Goal: Navigation & Orientation: Understand site structure

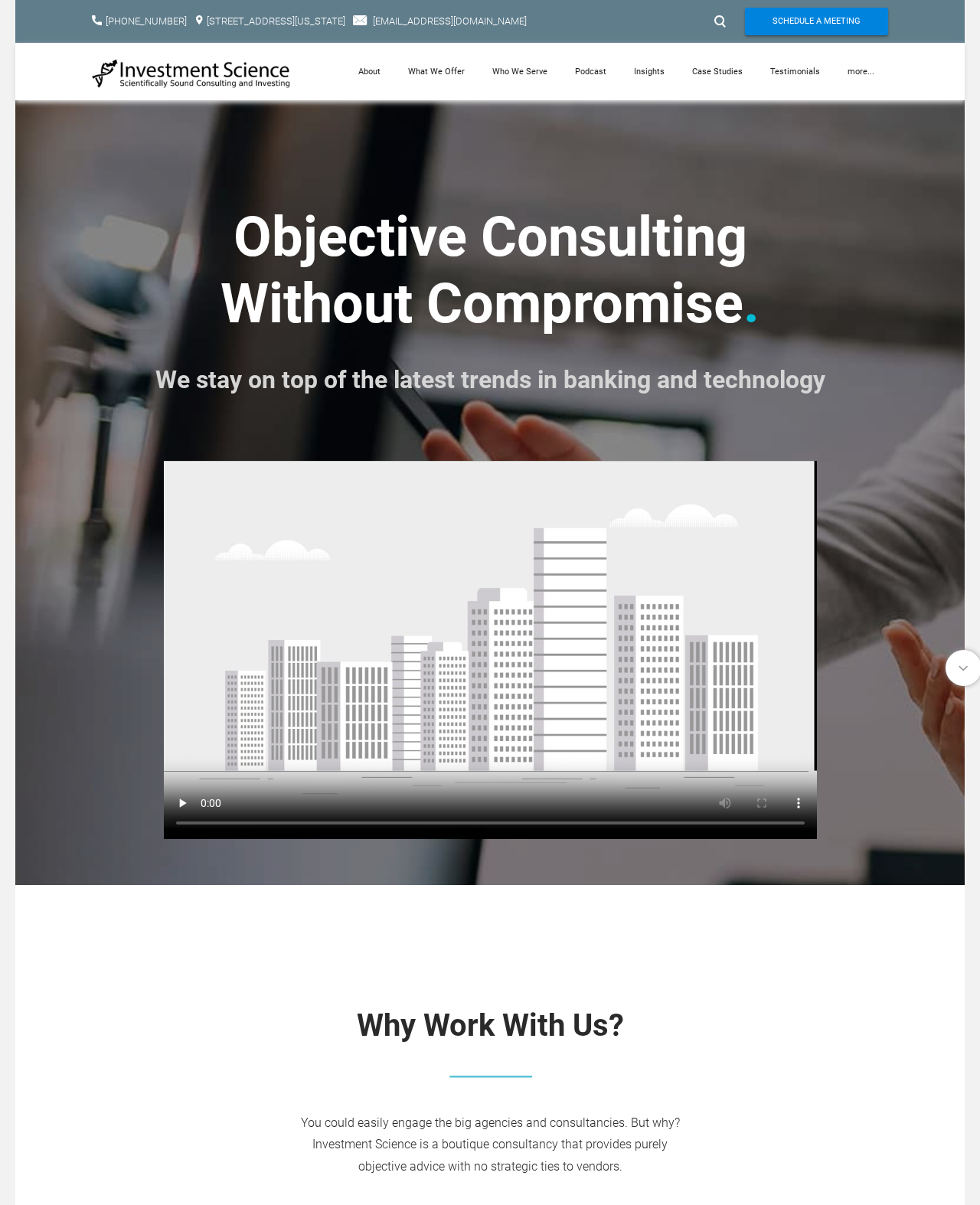
click at [603, 76] on link "Podcast" at bounding box center [590, 72] width 59 height 57
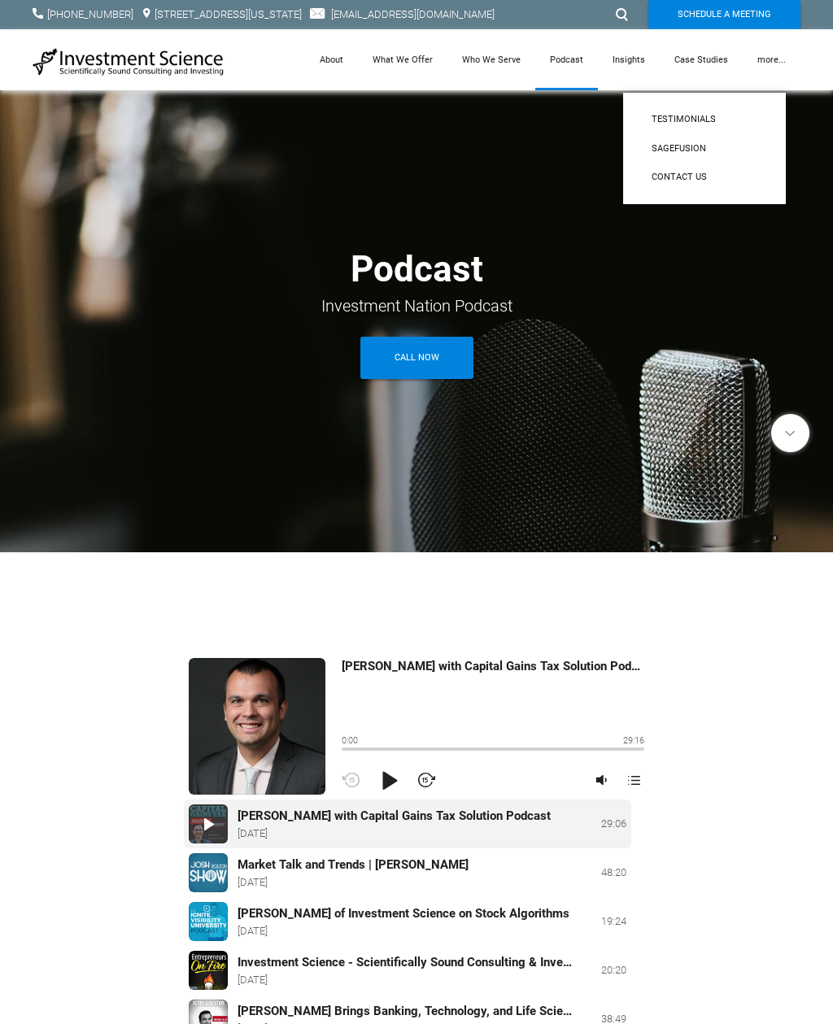
click at [697, 181] on span "Contact Us" at bounding box center [705, 177] width 106 height 15
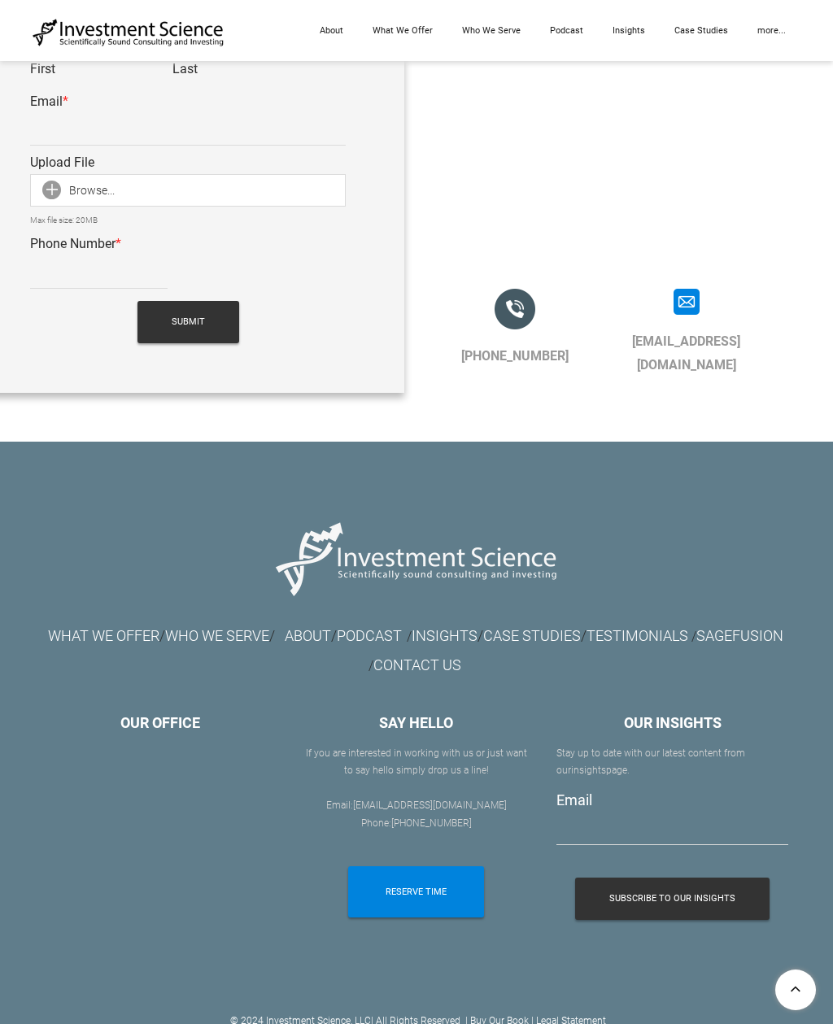
scroll to position [1276, 0]
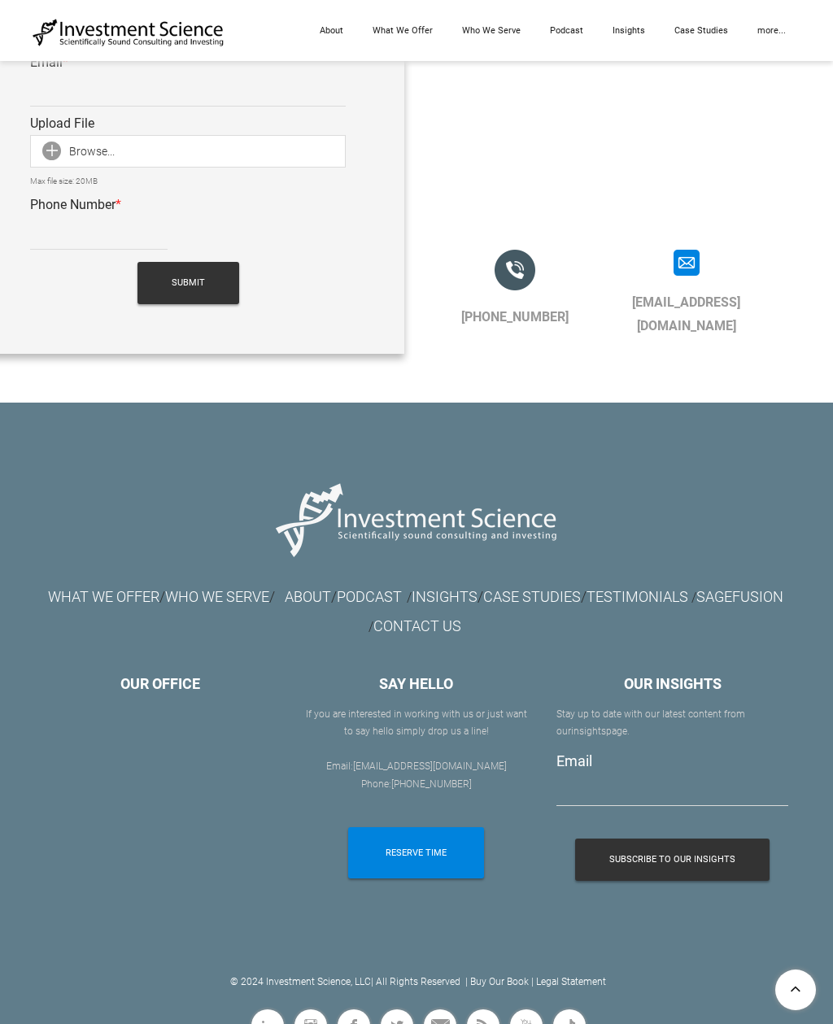
click at [269, 593] on font "WHO WE SERVE" at bounding box center [217, 596] width 104 height 17
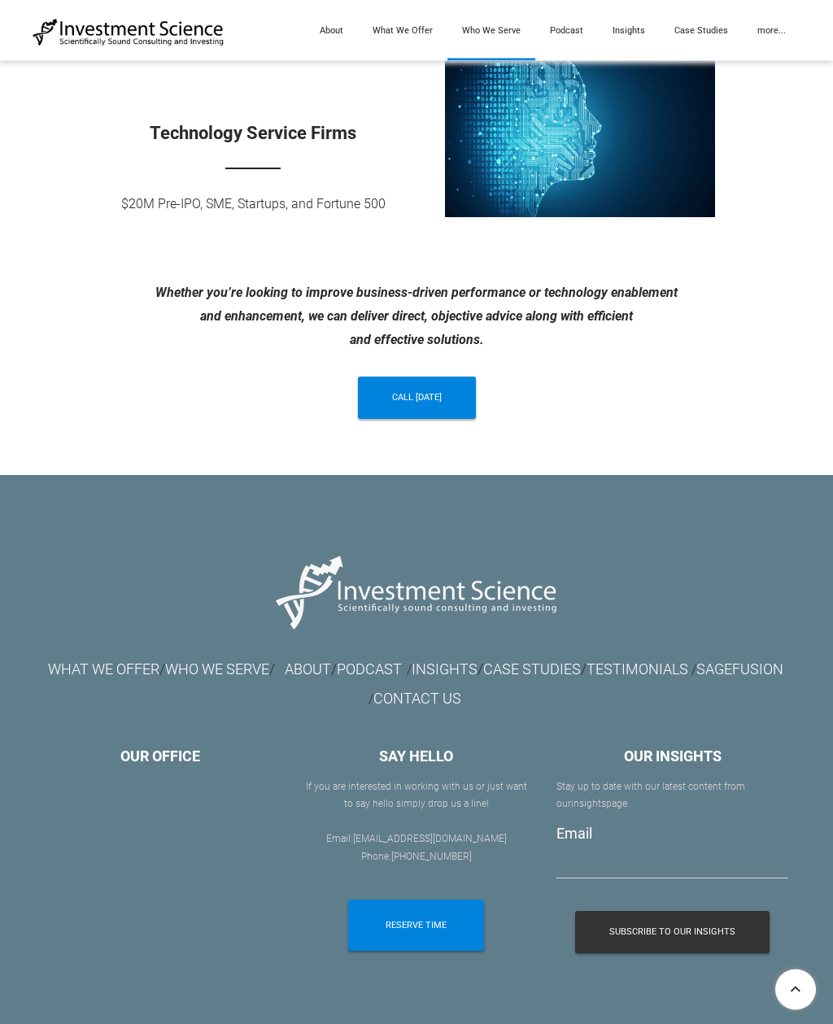
scroll to position [1238, 0]
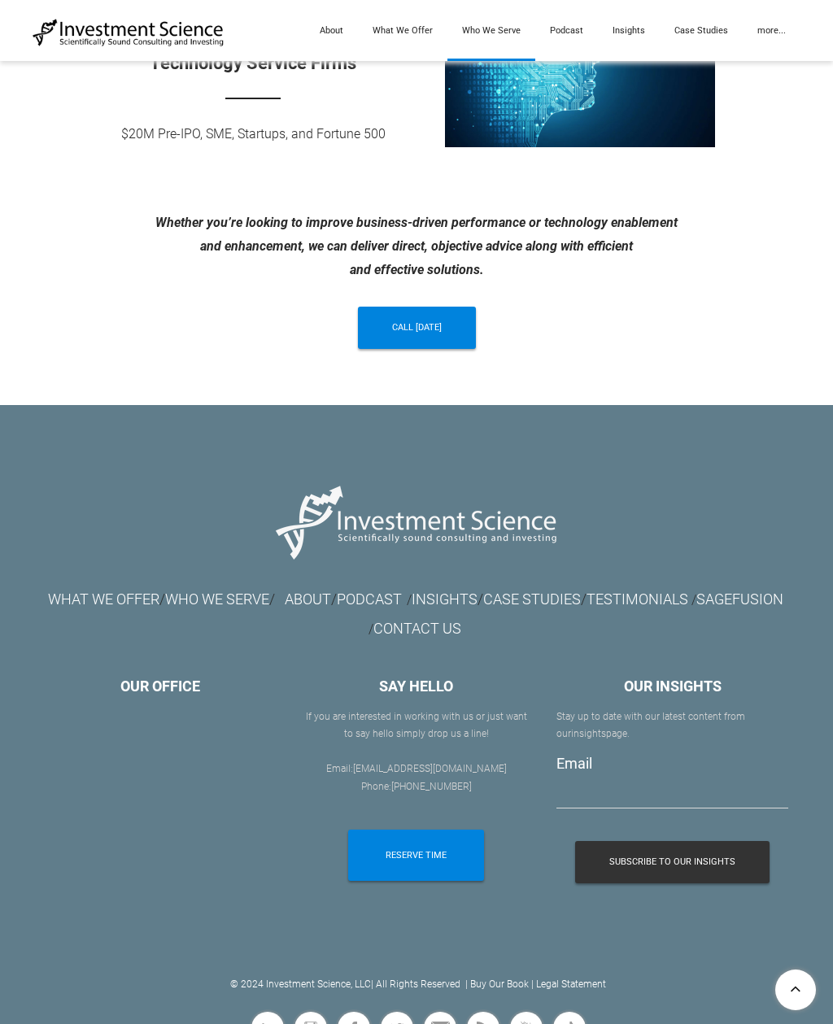
click at [331, 591] on link "ABOUT" at bounding box center [308, 599] width 46 height 17
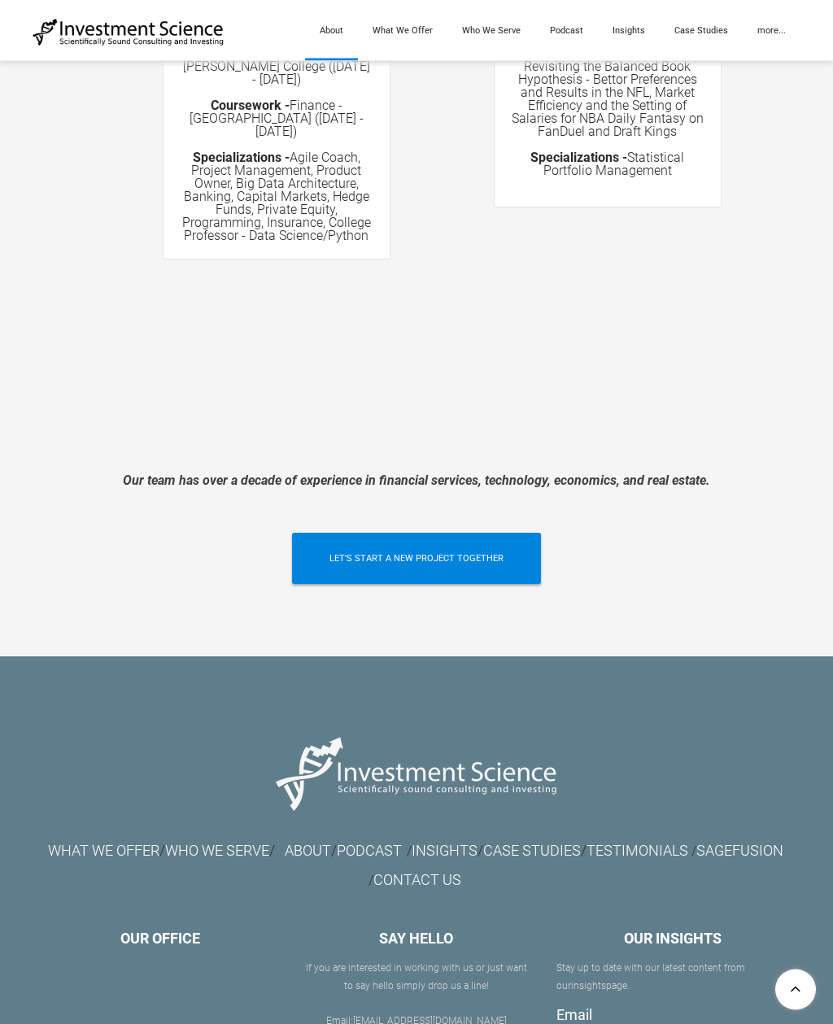
scroll to position [3298, 0]
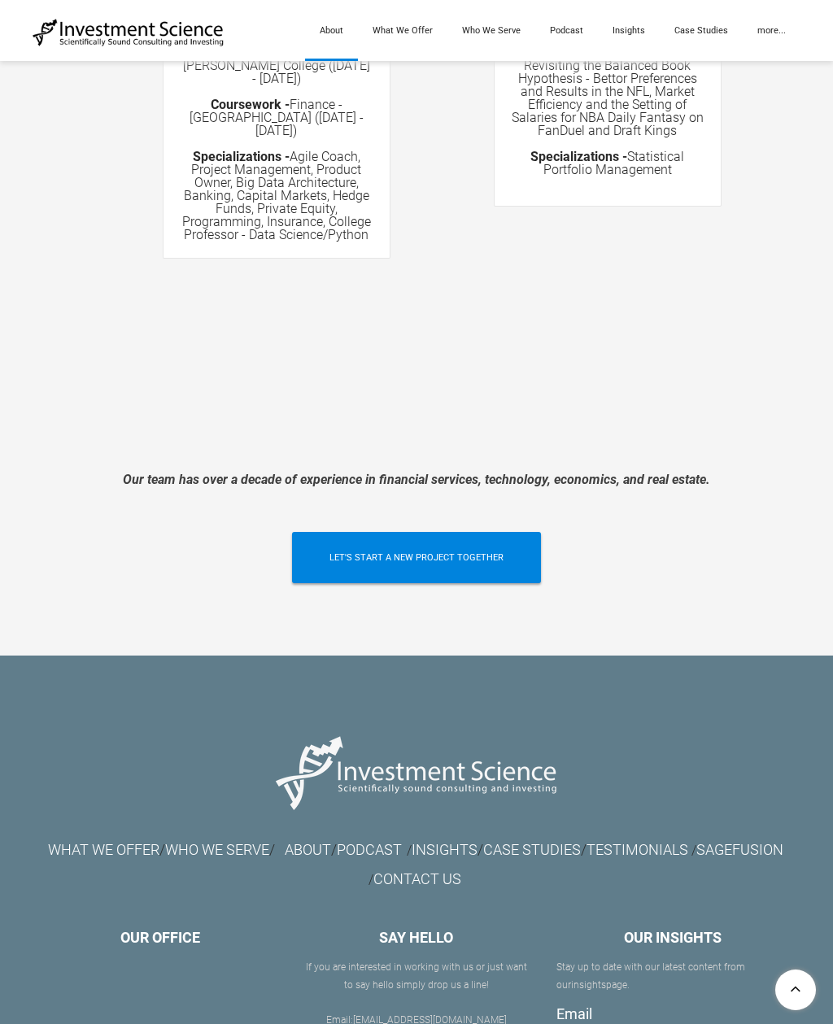
click at [461, 870] on link "CONTACT US" at bounding box center [417, 878] width 88 height 17
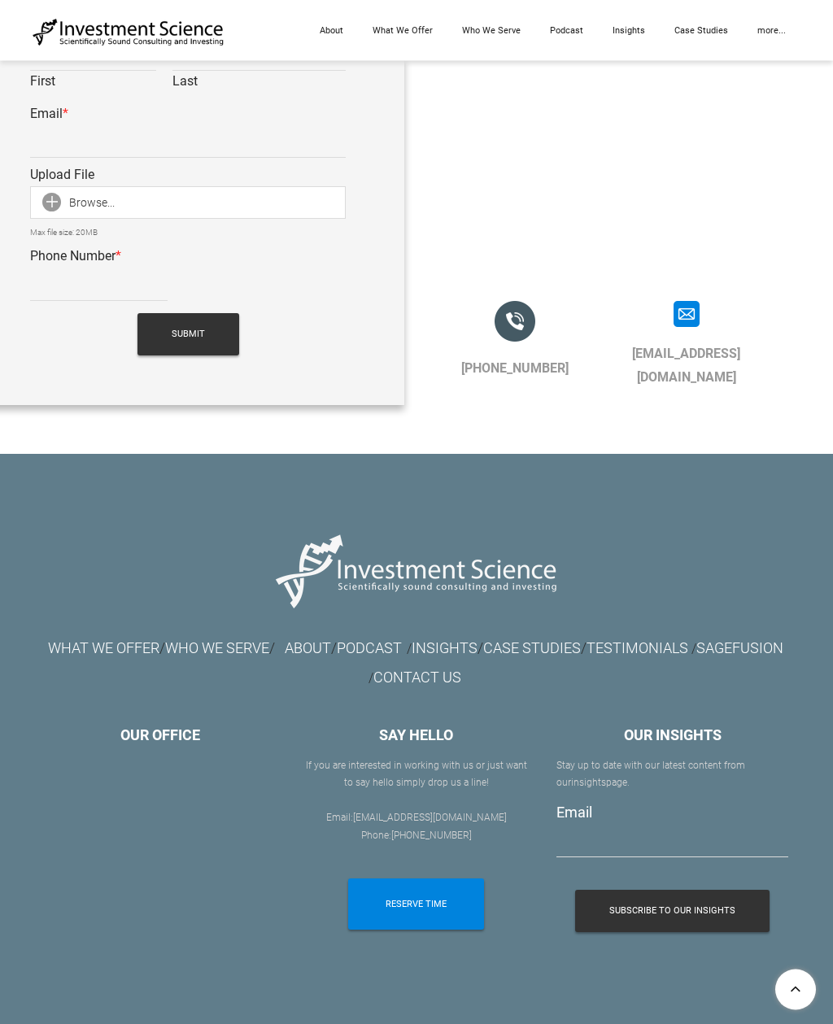
scroll to position [1276, 0]
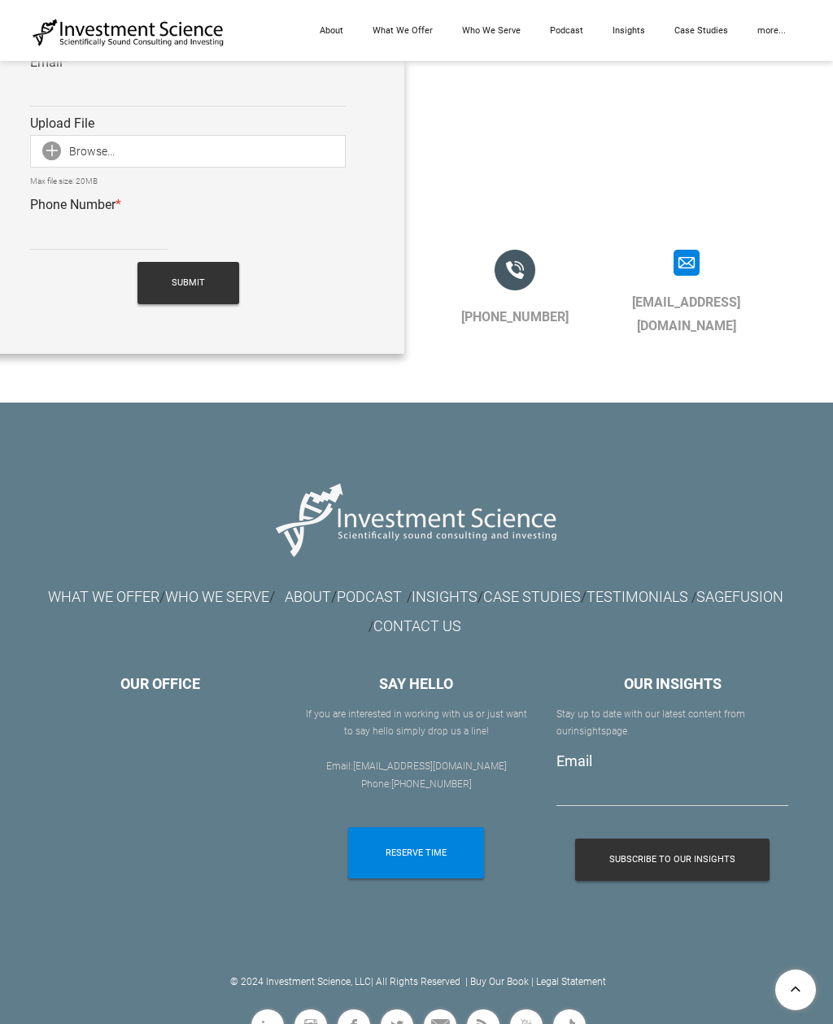
click at [668, 626] on div "WHAT WE OFFER / WHO WE SERVE / ABOUT / PODCAST / INSIGHTS / CASE STUDIES / TEST…" at bounding box center [417, 609] width 768 height 62
click at [478, 594] on link "INSIGHTS" at bounding box center [445, 596] width 66 height 17
